Goal: Transaction & Acquisition: Purchase product/service

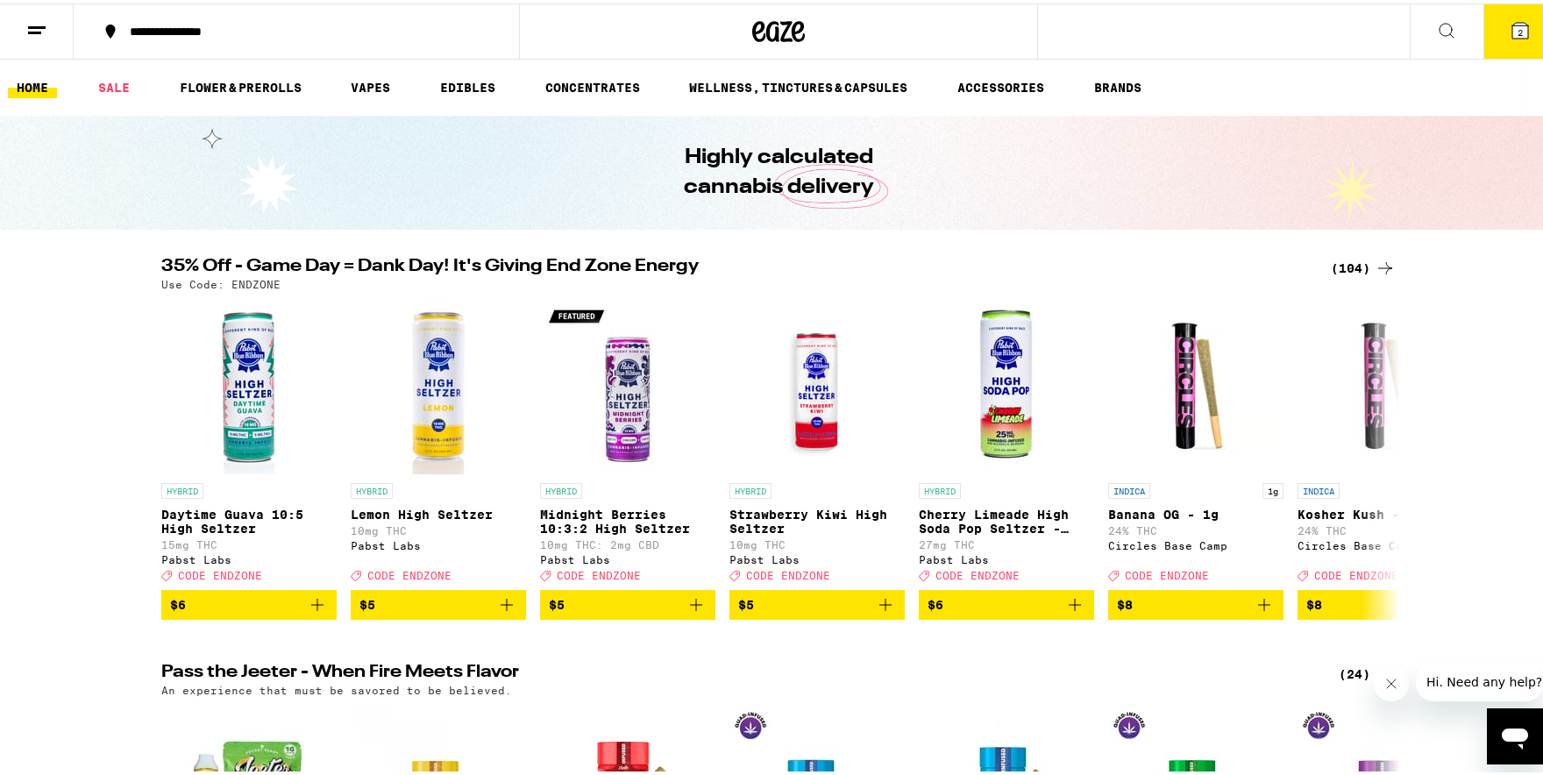
click at [34, 17] on icon at bounding box center [36, 27] width 21 height 21
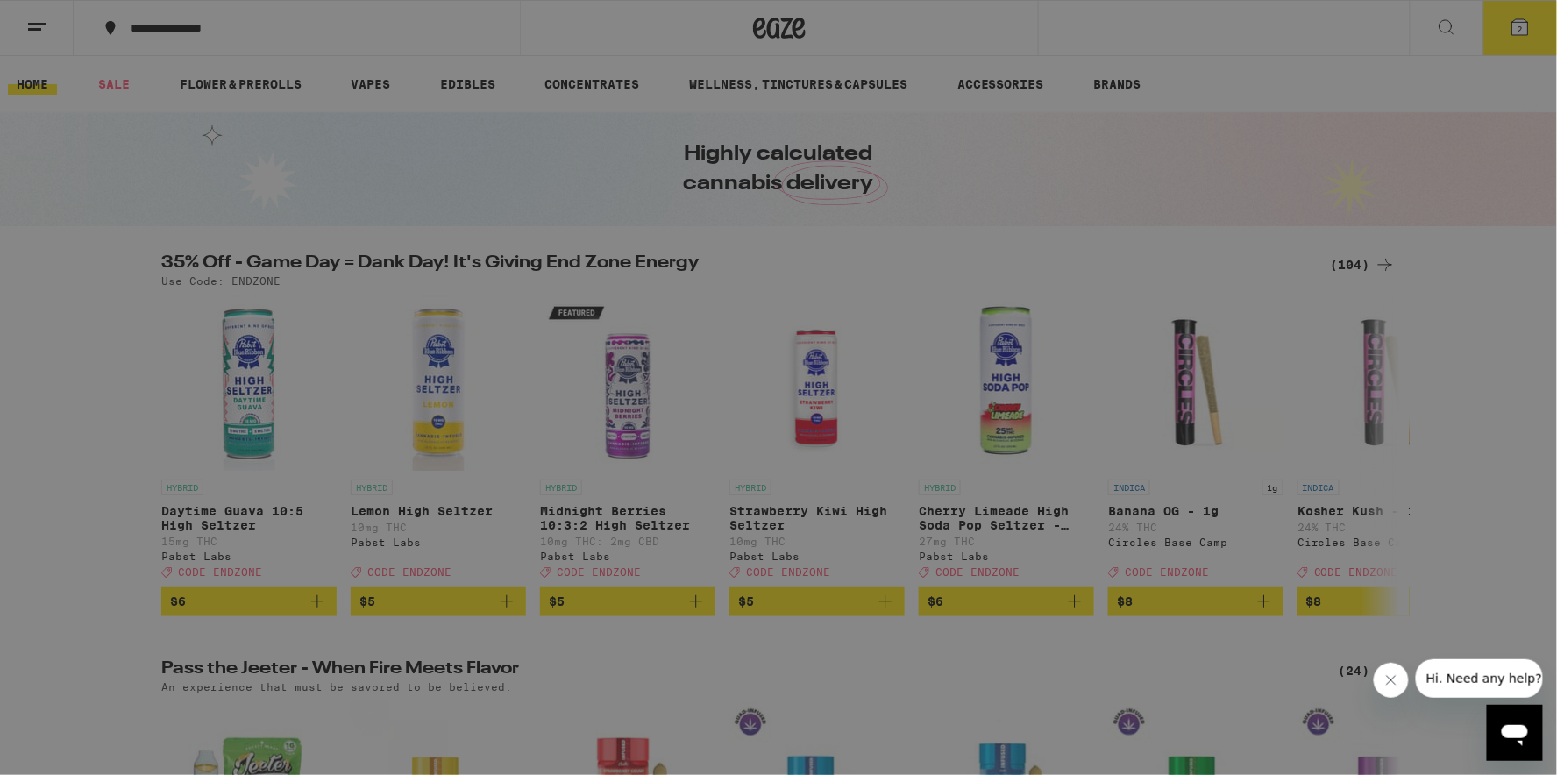
click at [175, 115] on div "Buy It Again" at bounding box center [151, 115] width 125 height 21
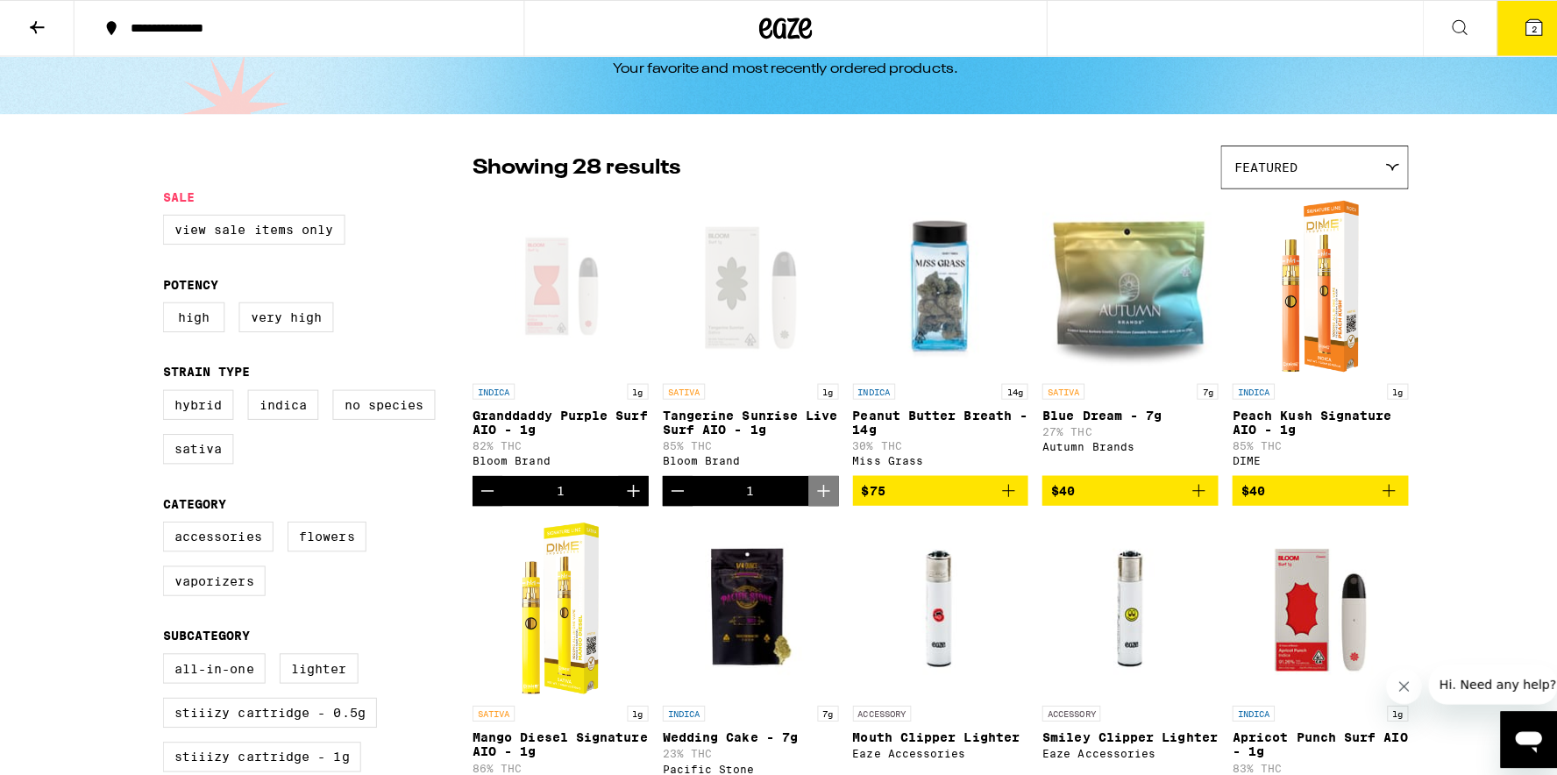
scroll to position [62, 0]
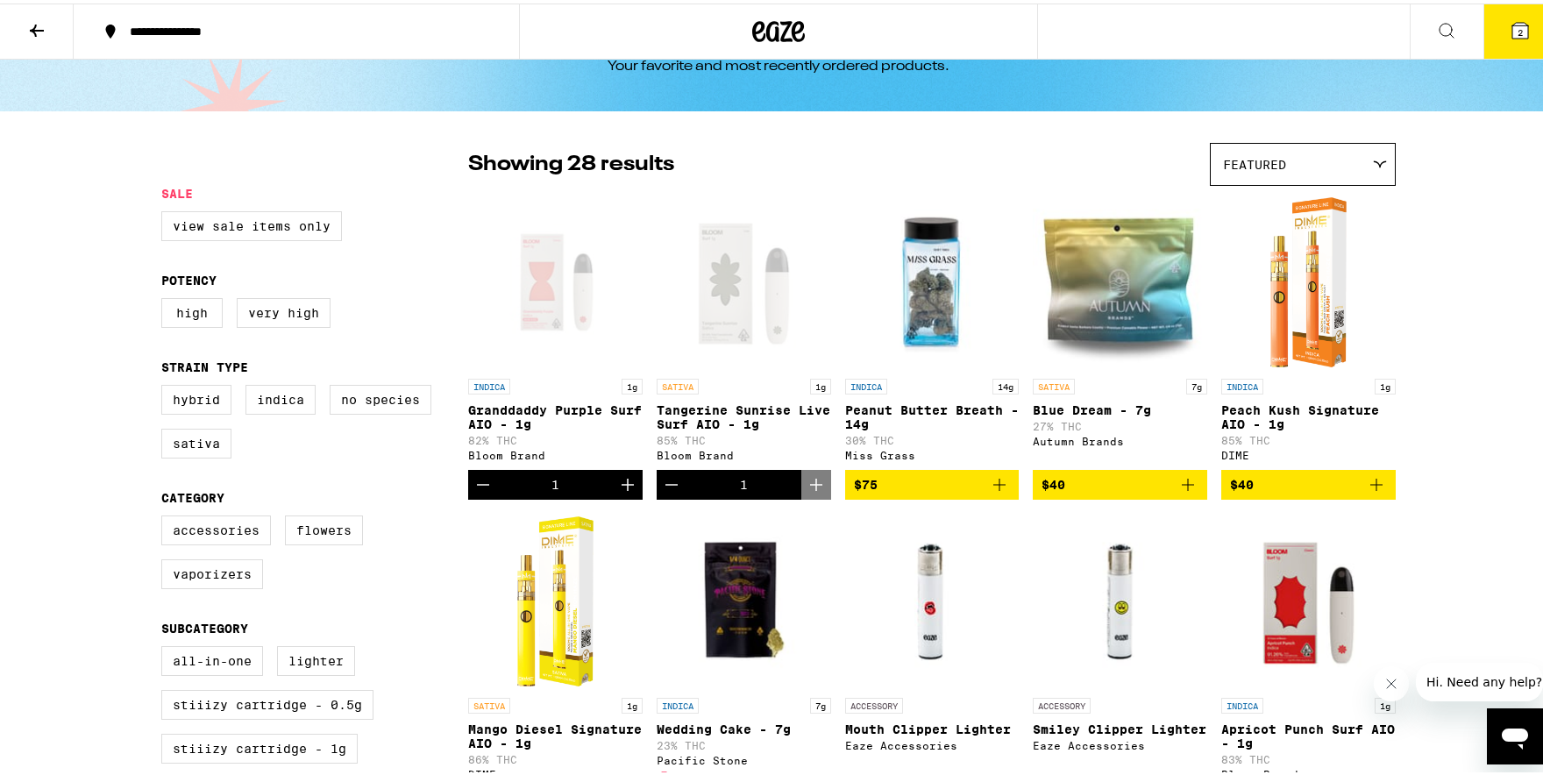
click at [1513, 28] on icon at bounding box center [1521, 27] width 16 height 16
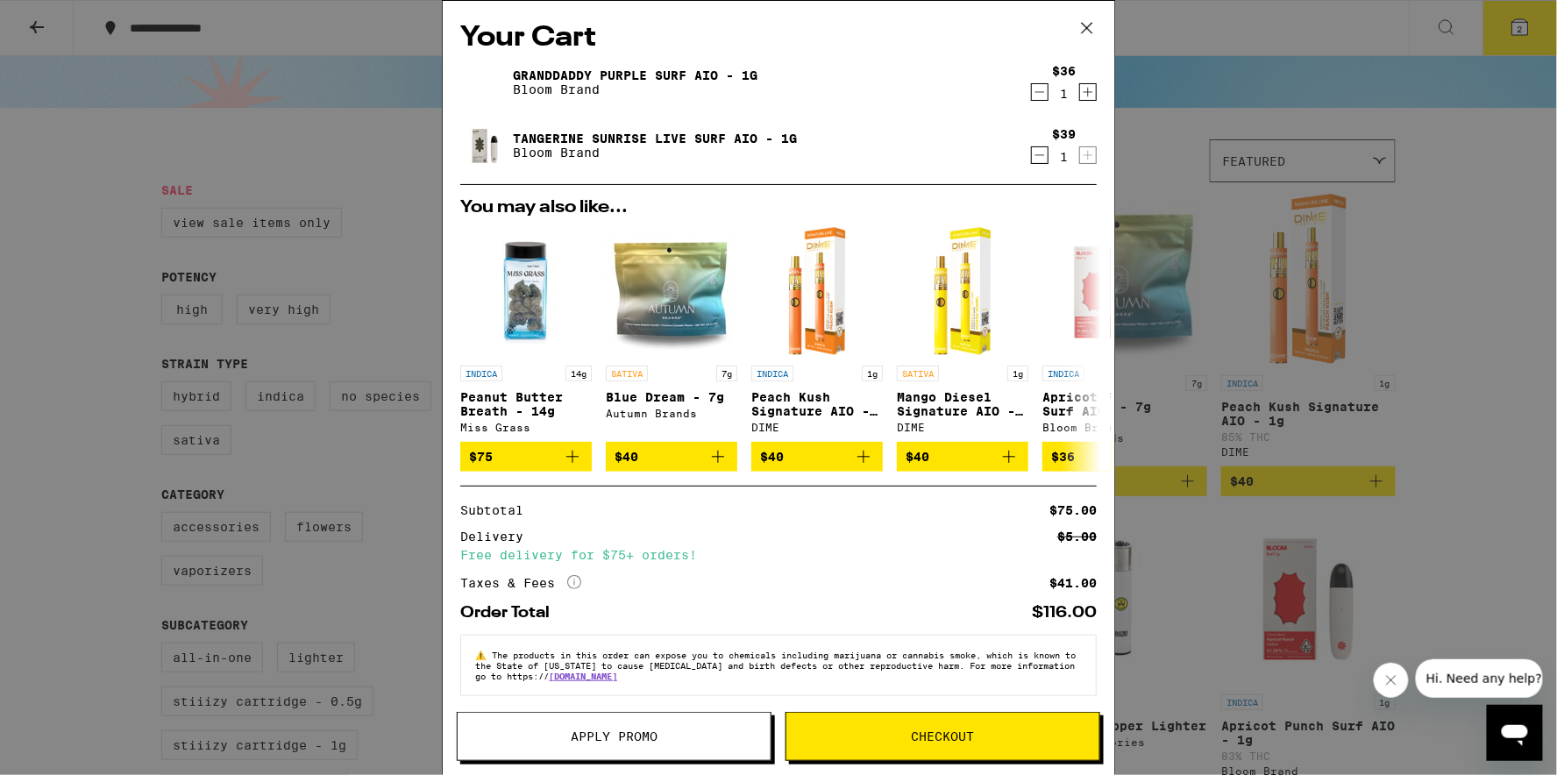
click at [1052, 94] on div "1" at bounding box center [1064, 94] width 24 height 14
click at [1032, 96] on icon "Decrement" at bounding box center [1040, 92] width 16 height 21
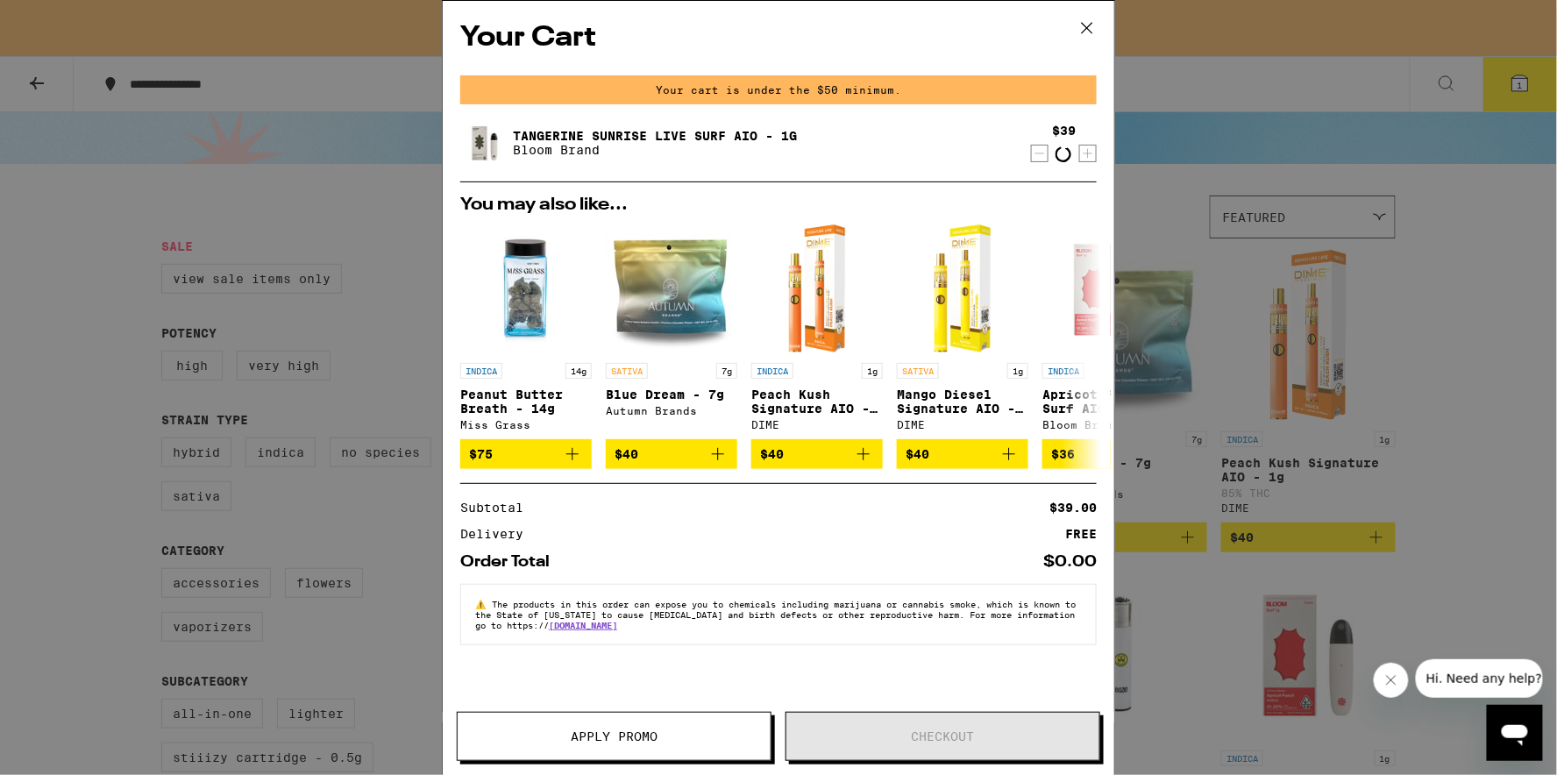
scroll to position [118, 0]
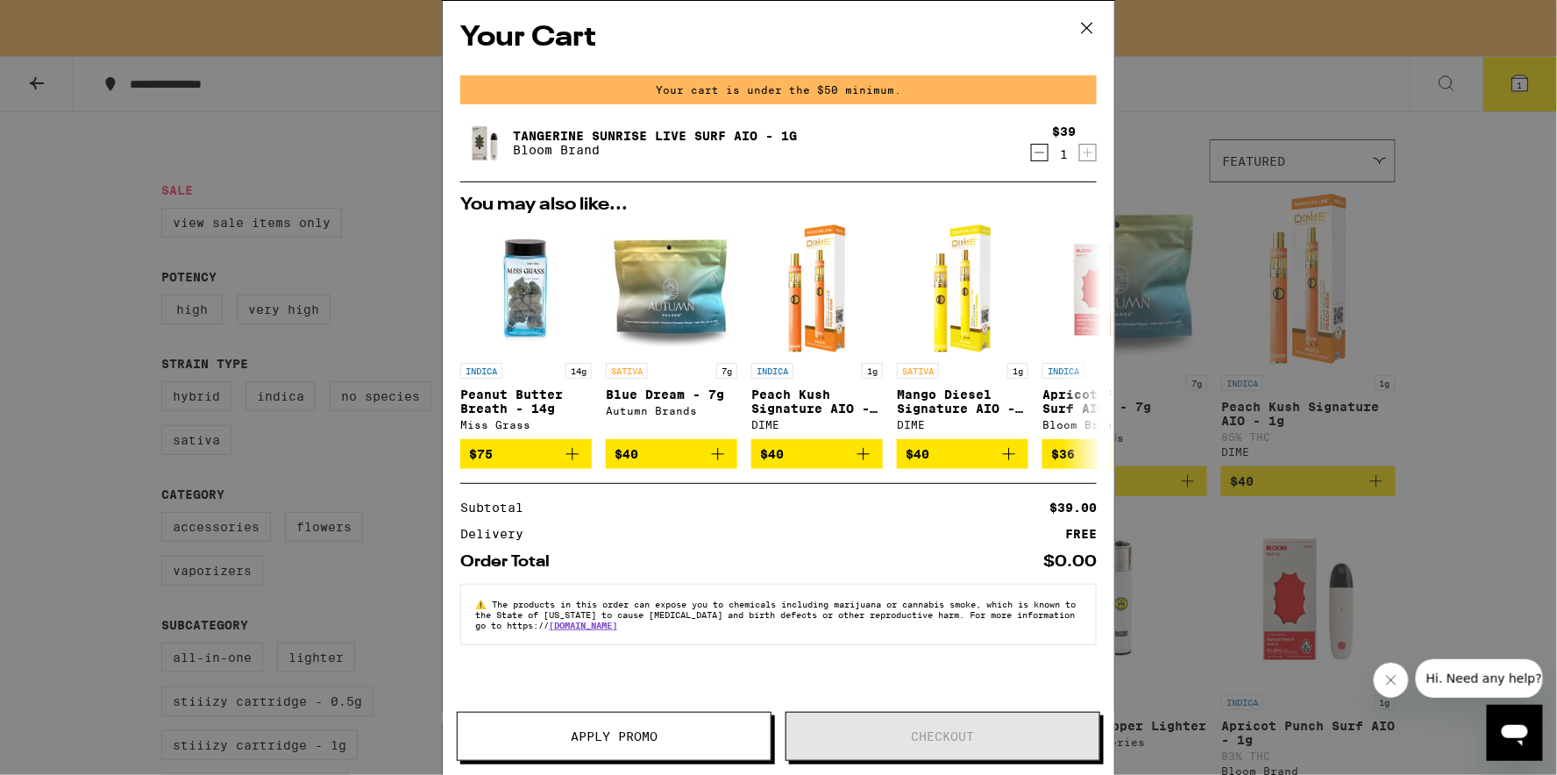
click at [1042, 154] on icon "Decrement" at bounding box center [1040, 152] width 16 height 21
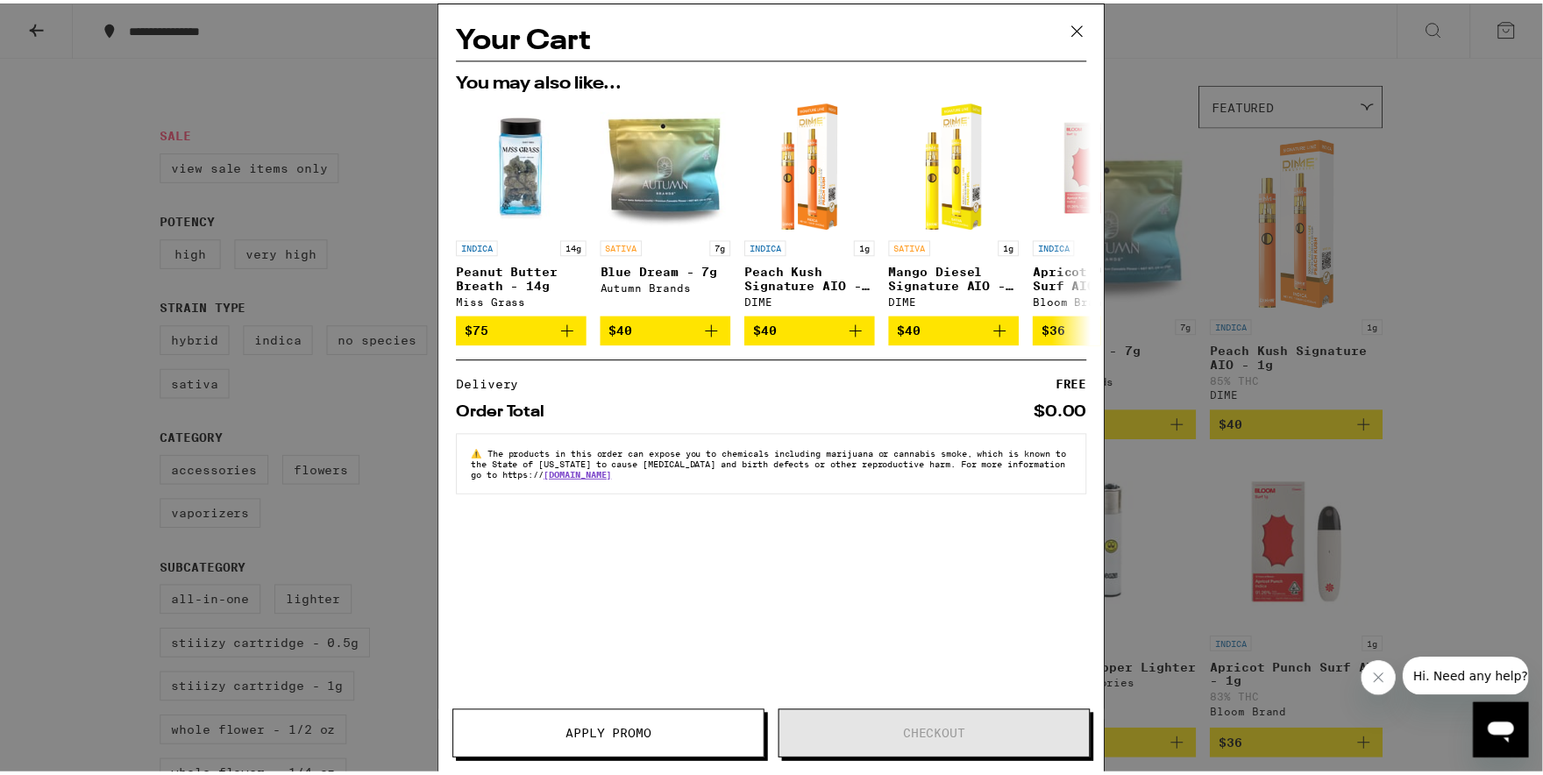
scroll to position [62, 0]
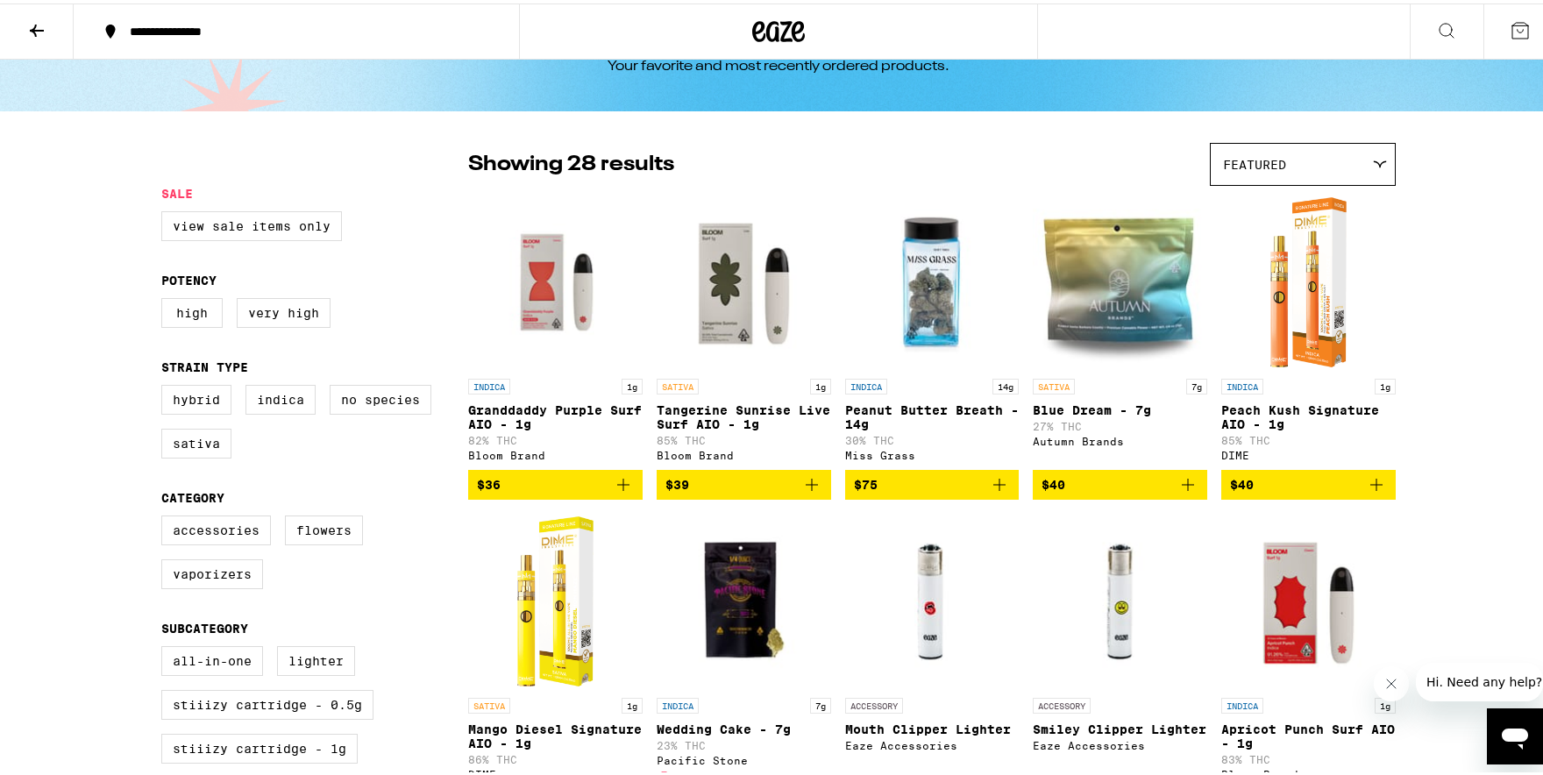
click at [442, 241] on div "View Sale Items Only" at bounding box center [314, 230] width 307 height 44
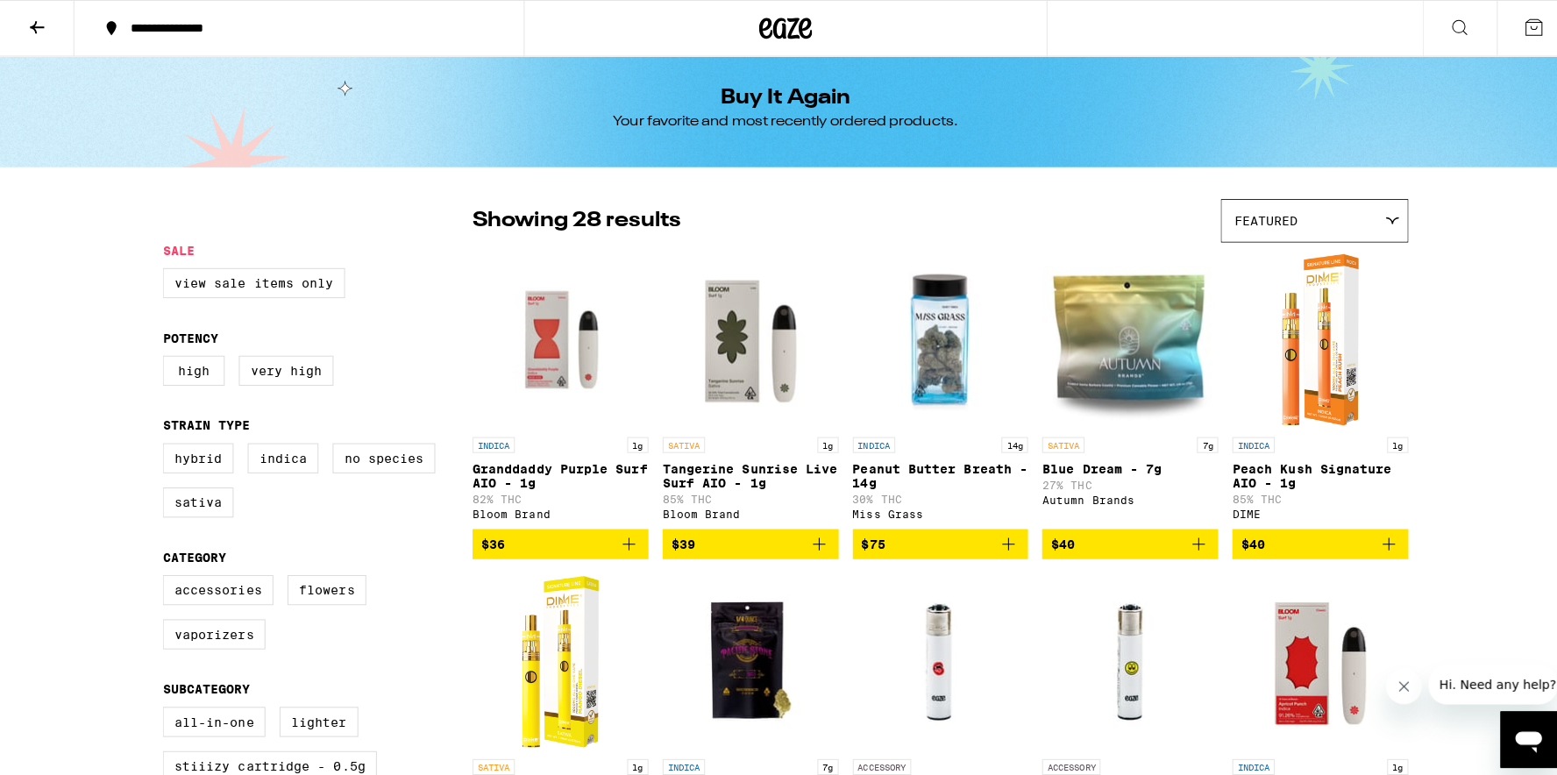
scroll to position [0, 0]
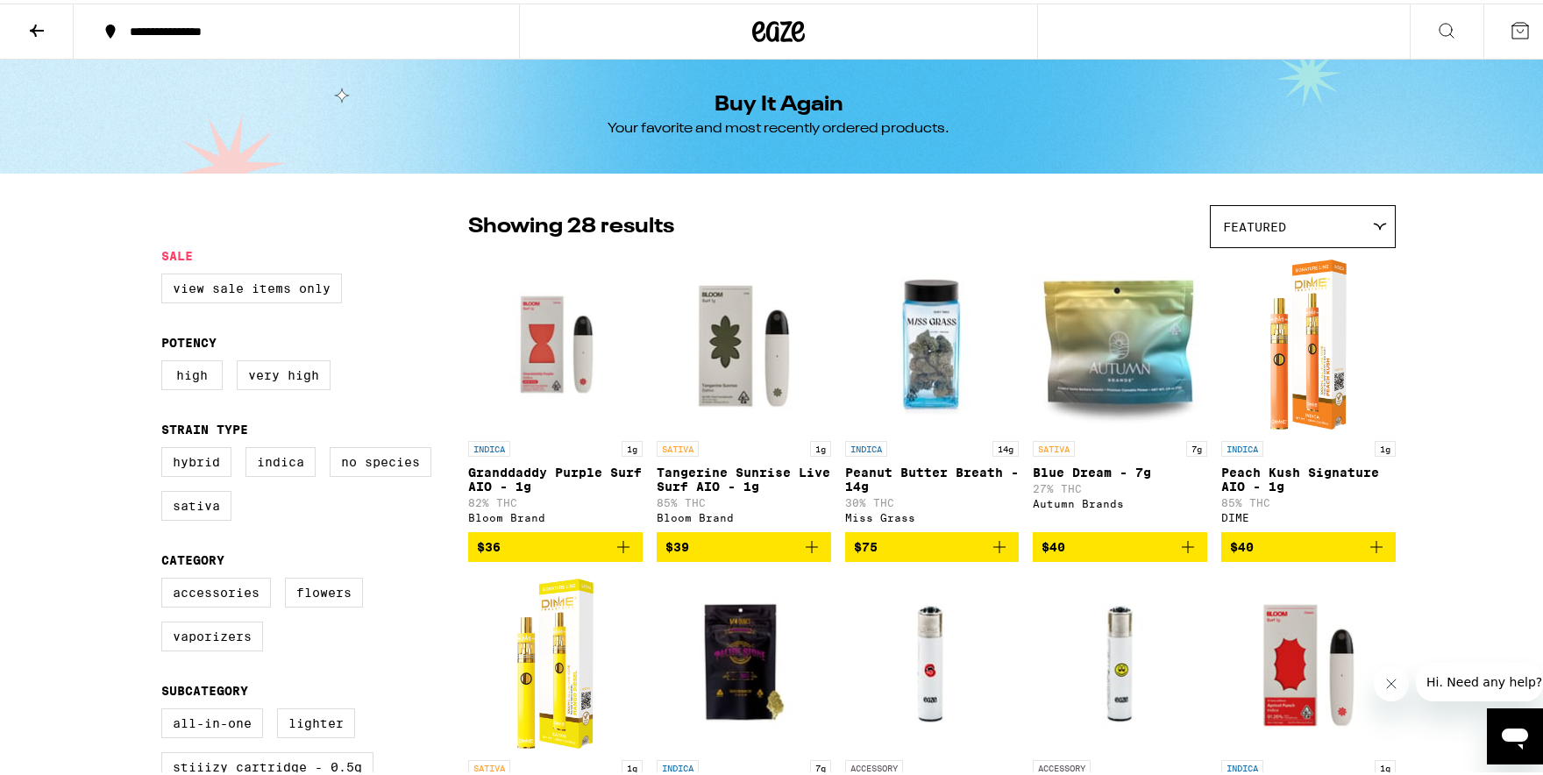
click at [36, 28] on icon at bounding box center [36, 27] width 21 height 21
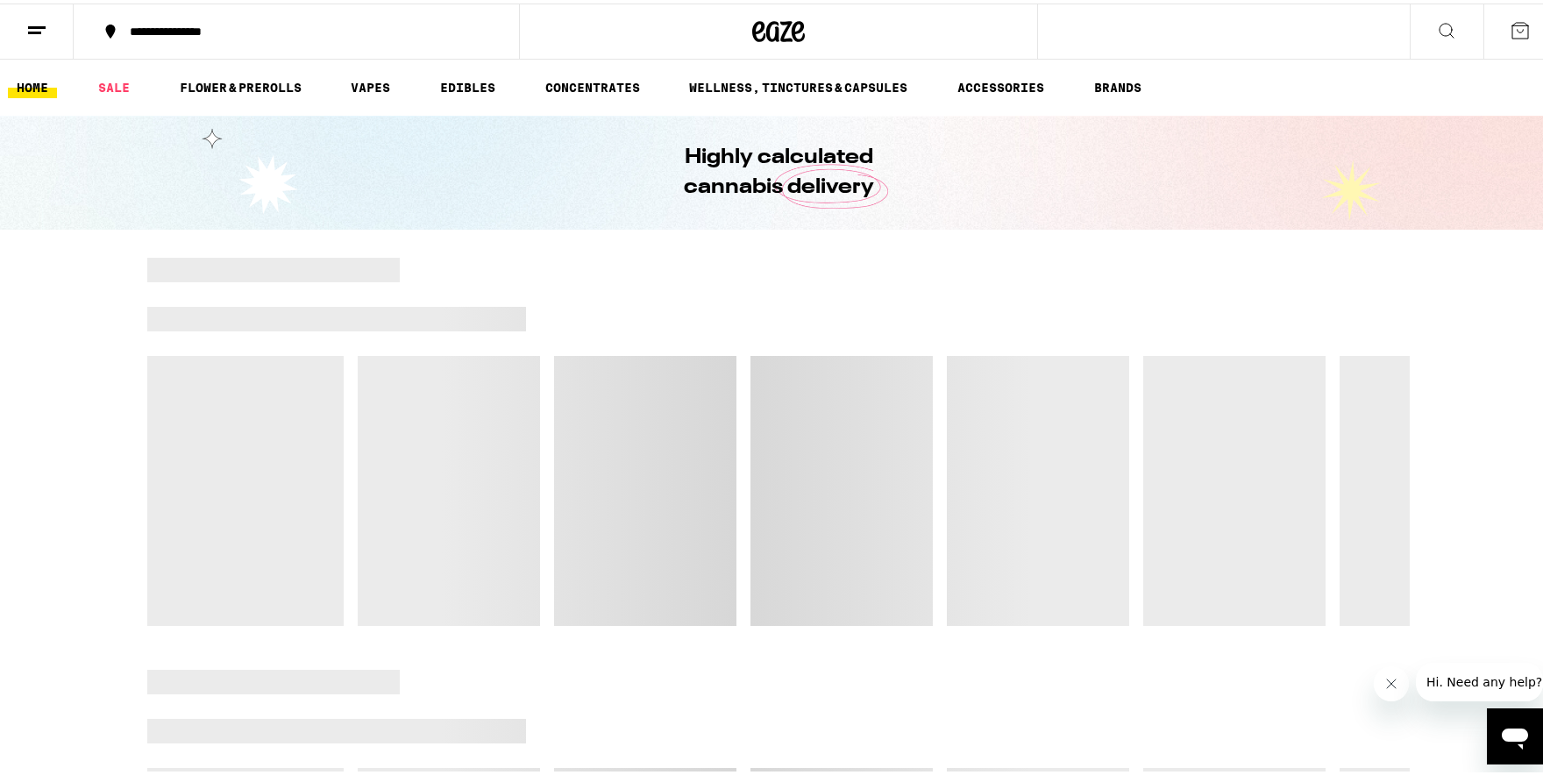
click at [40, 24] on line at bounding box center [37, 24] width 18 height 0
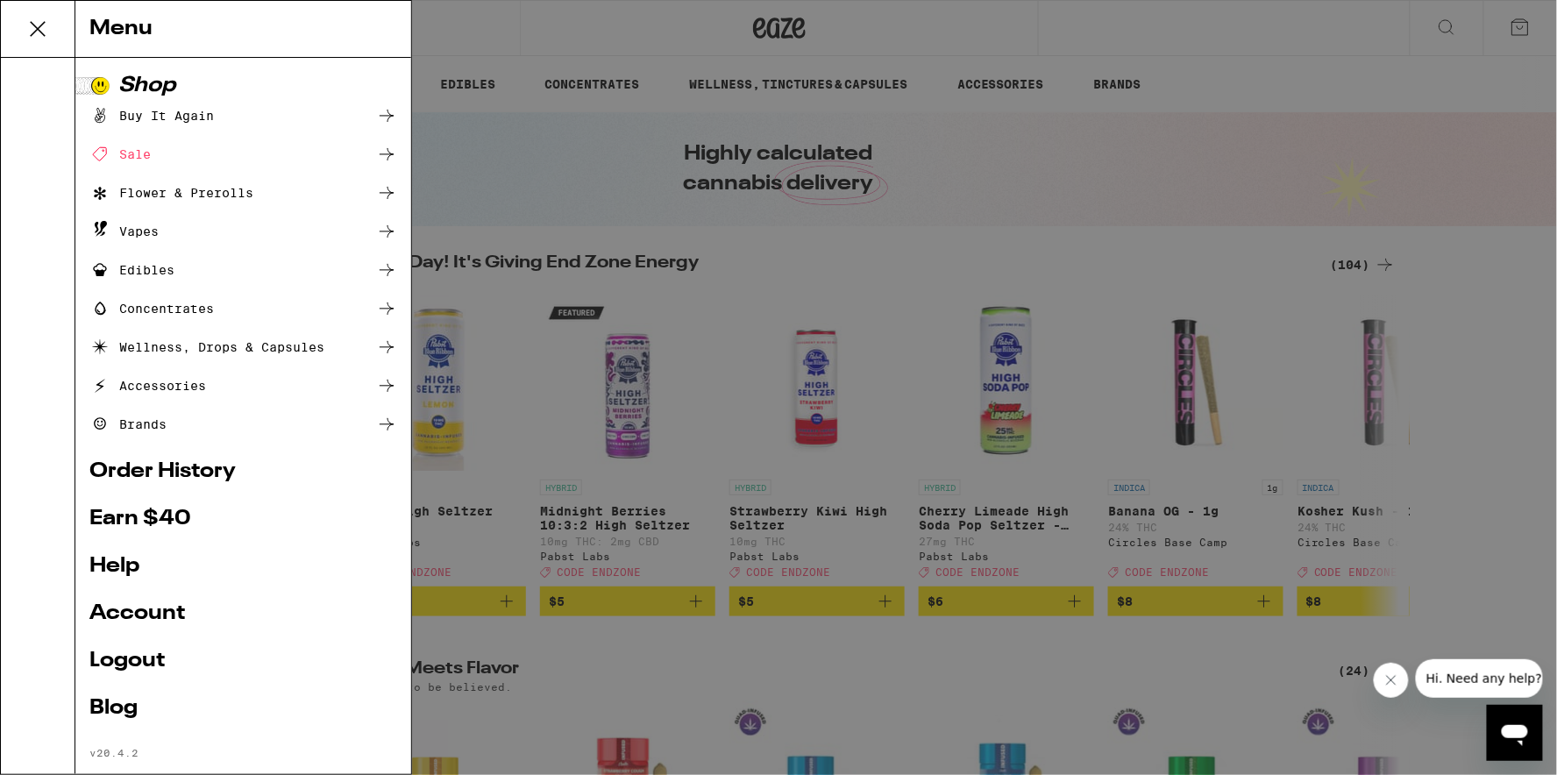
click at [216, 463] on link "Order History" at bounding box center [243, 471] width 308 height 21
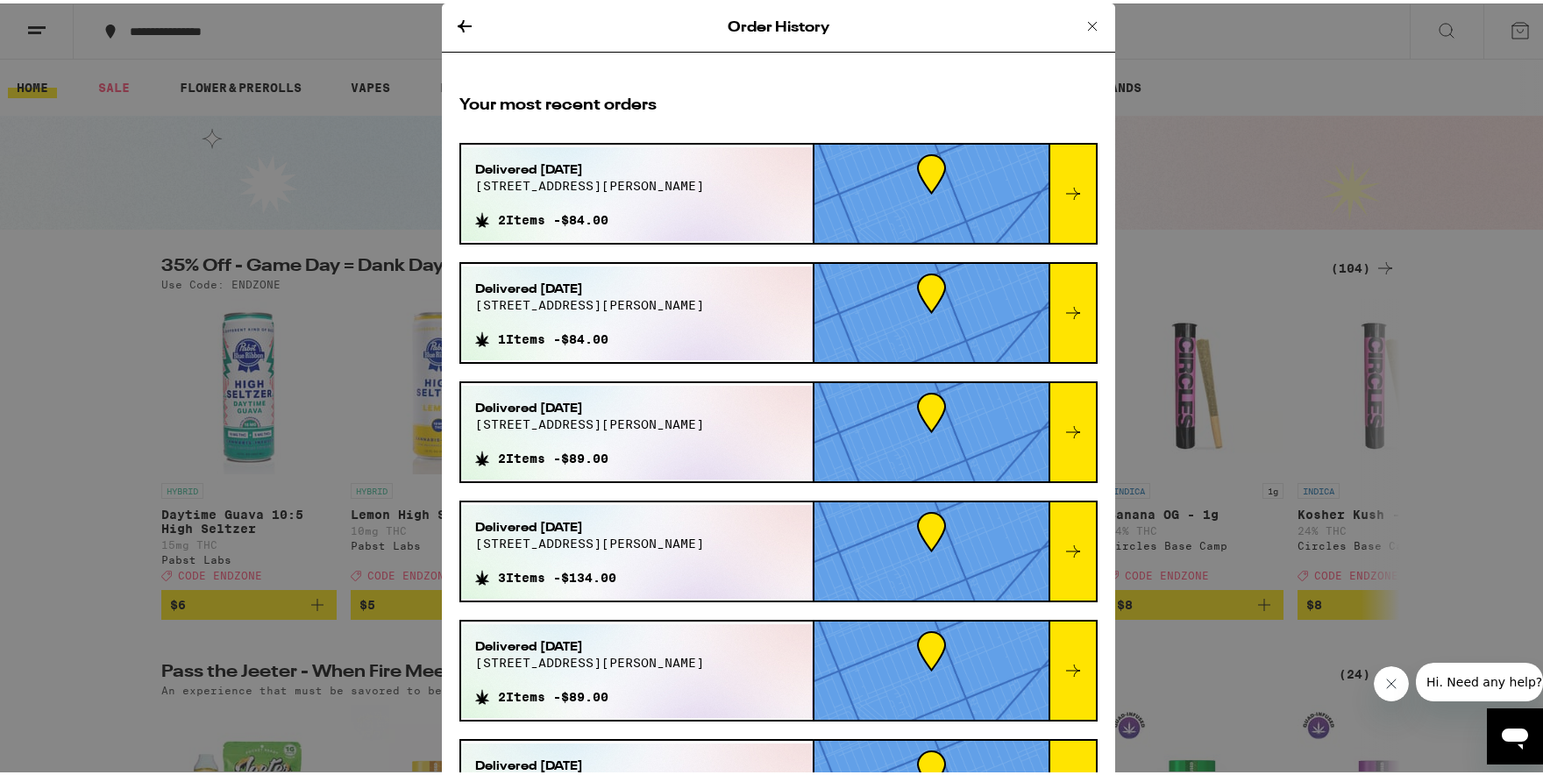
click at [1063, 304] on icon at bounding box center [1073, 309] width 21 height 21
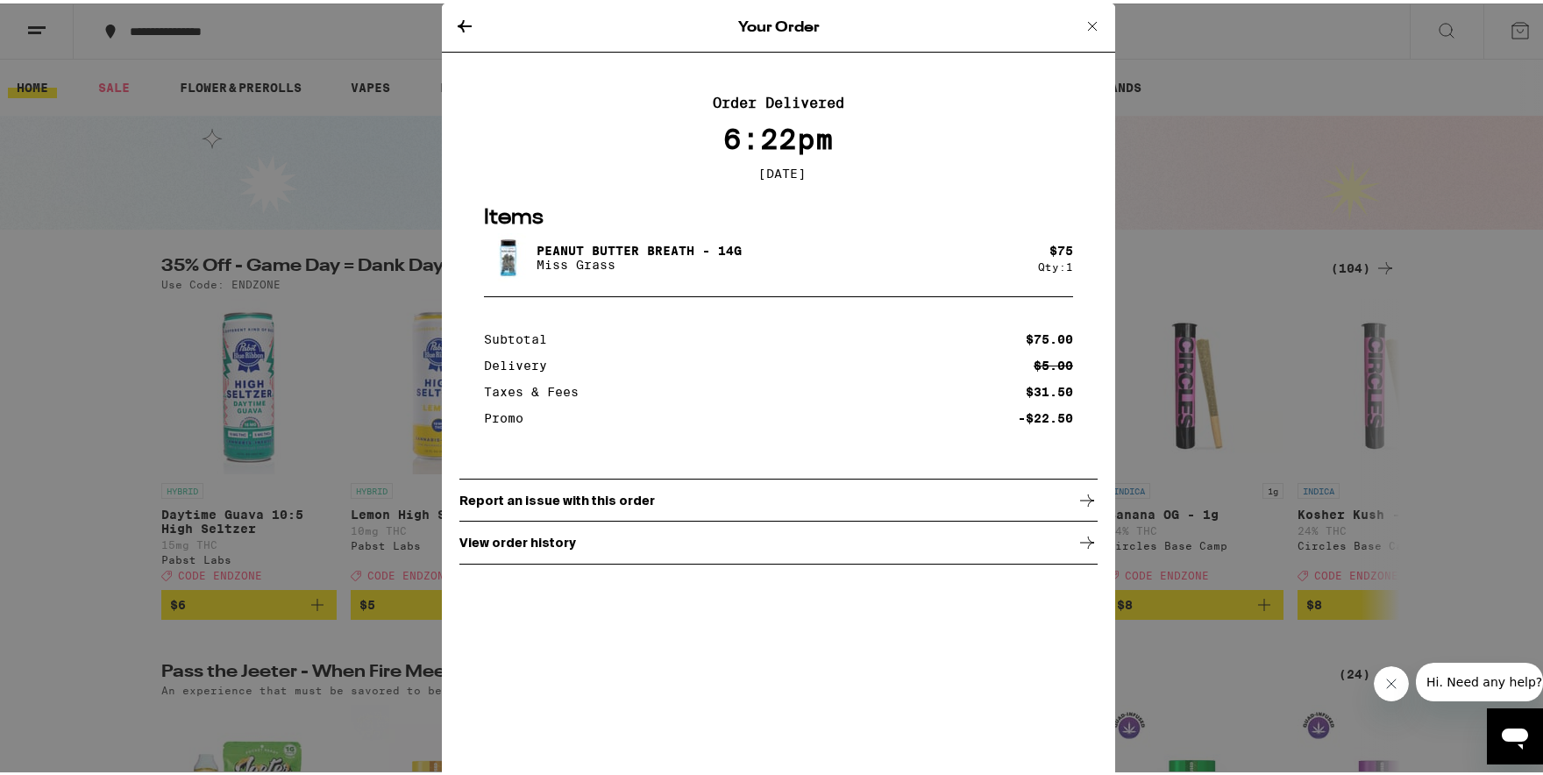
click at [1215, 95] on div "Your Order Order Delivered 6:22pm [DATE] Items Peanut Butter Breath - 14g Miss …" at bounding box center [778, 387] width 1557 height 775
